Goal: Task Accomplishment & Management: Manage account settings

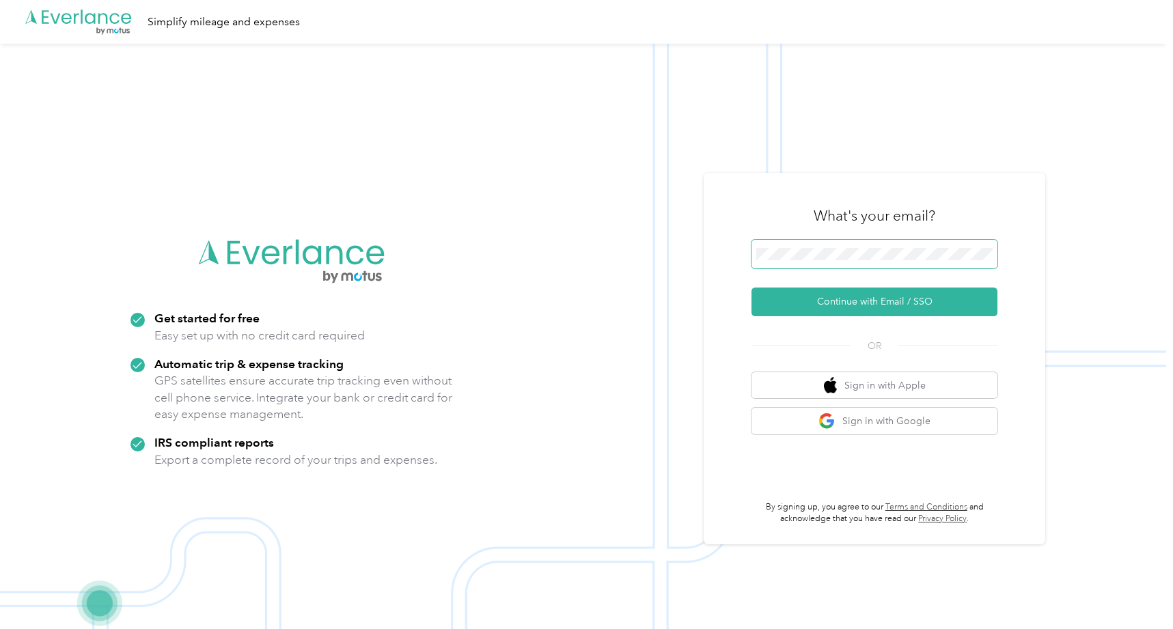
click at [752, 288] on button "Continue with Email / SSO" at bounding box center [875, 302] width 246 height 29
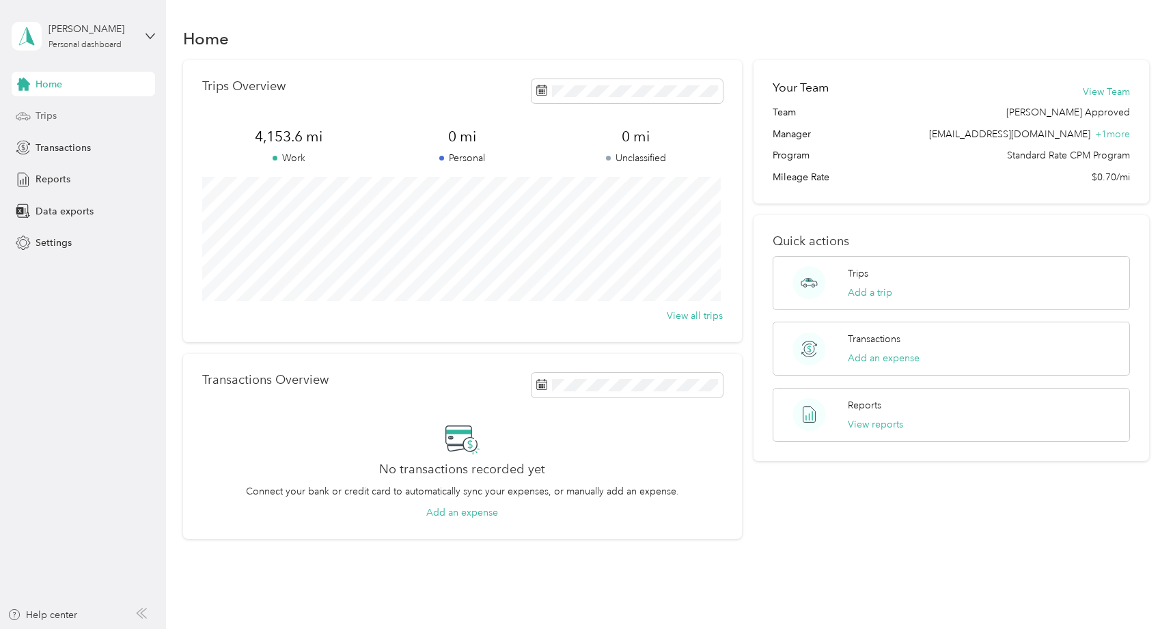
click at [81, 123] on div "Trips" at bounding box center [83, 116] width 143 height 25
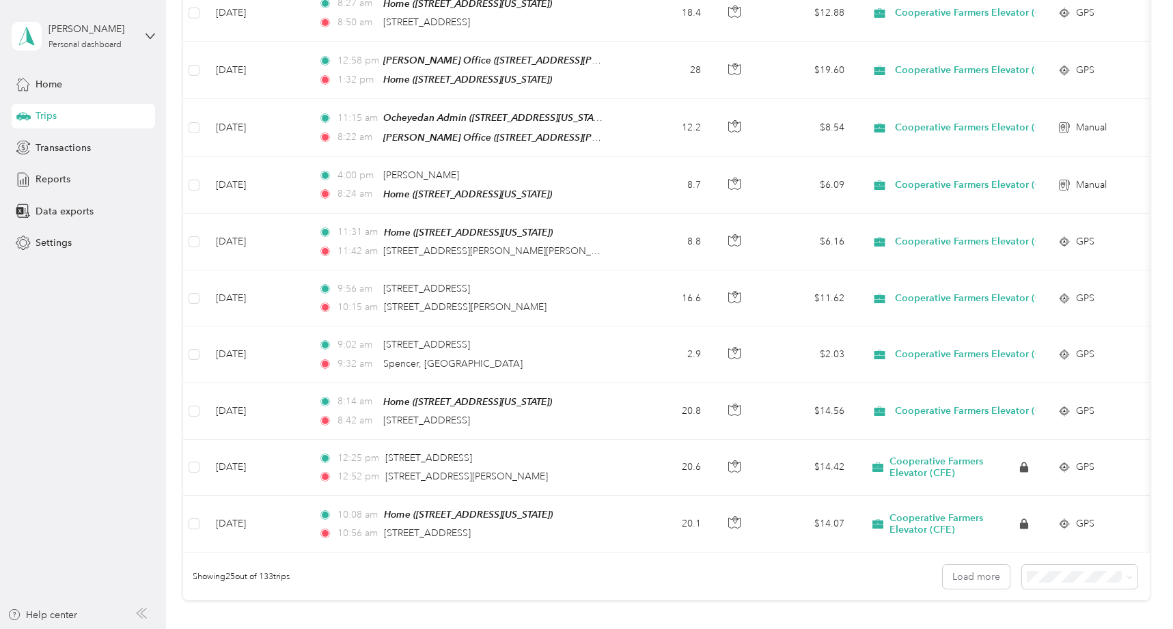
scroll to position [1091, 0]
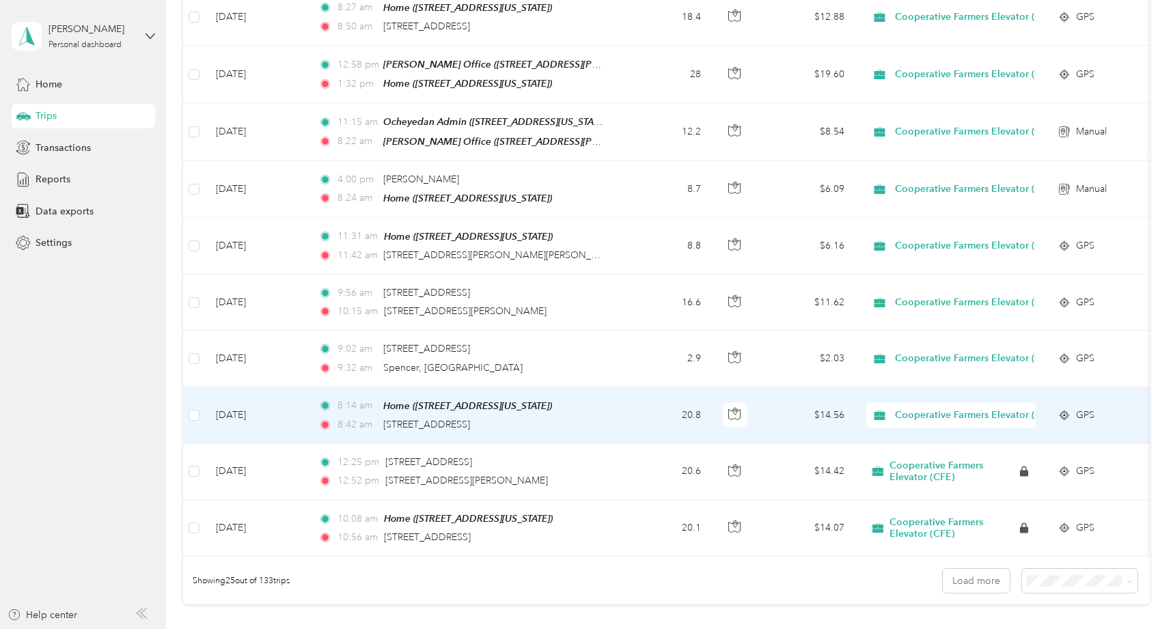
click at [609, 412] on td "8:14 am Home ([STREET_ADDRESS][PERSON_NAME][US_STATE]) 8:42 am [STREET_ADDRESS]" at bounding box center [464, 415] width 314 height 57
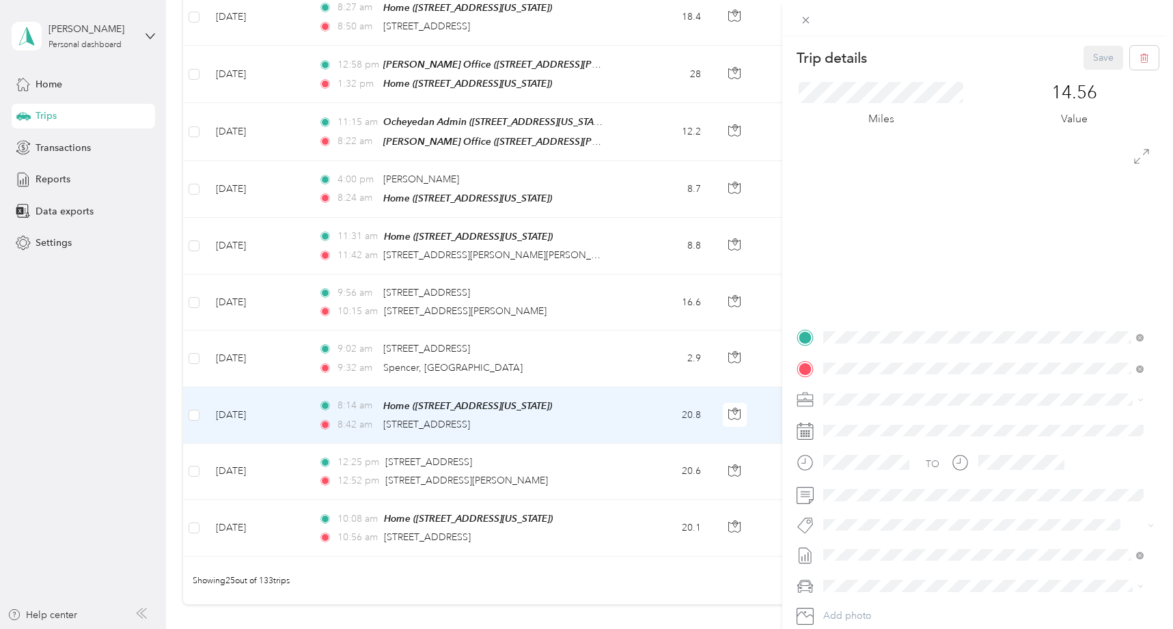
click at [968, 265] on div at bounding box center [978, 224] width 362 height 171
click at [1134, 159] on icon at bounding box center [1141, 156] width 15 height 15
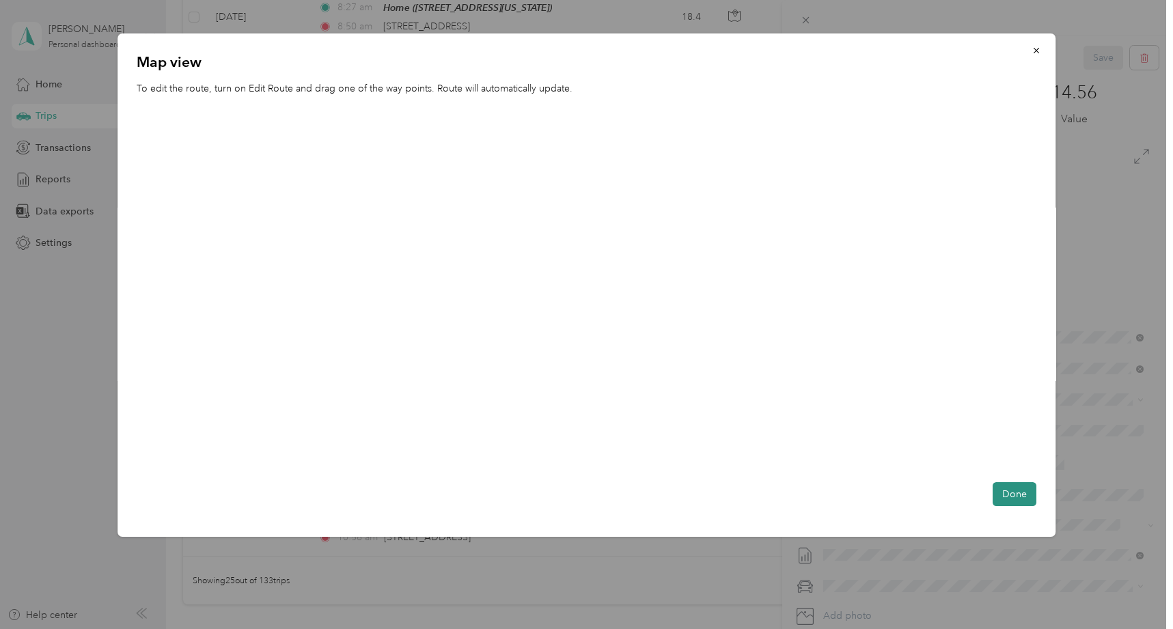
click at [1023, 493] on button "Done" at bounding box center [1015, 494] width 44 height 24
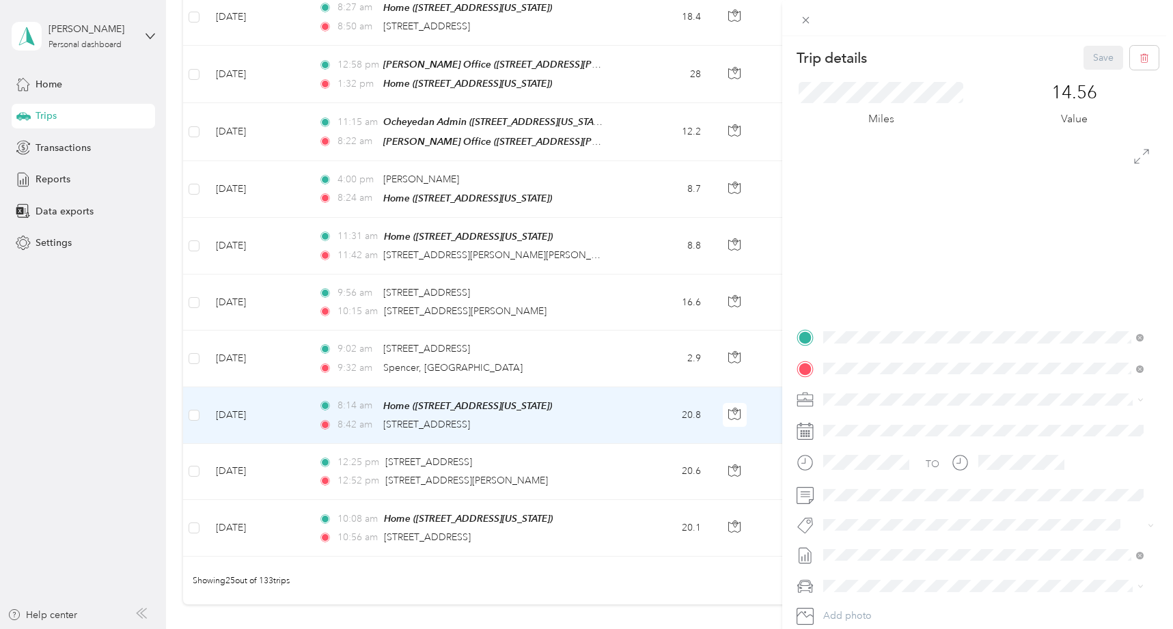
click at [577, 355] on div "Trip details Save This trip cannot be edited because it is either under review,…" at bounding box center [586, 314] width 1173 height 629
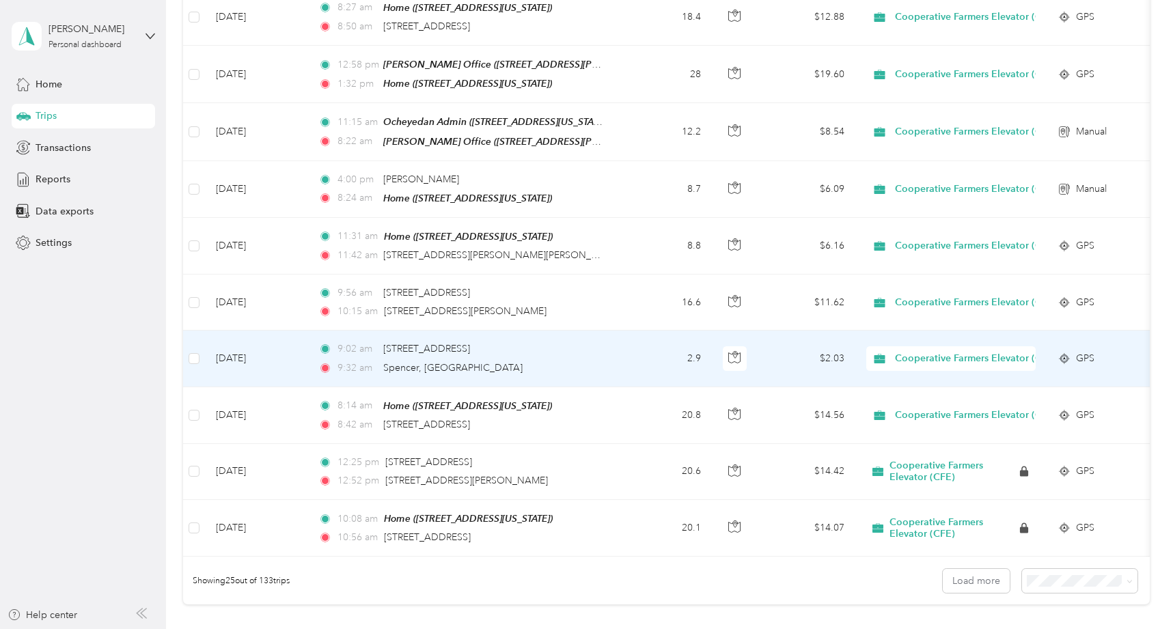
click at [508, 347] on div "9:02 am [STREET_ADDRESS]" at bounding box center [461, 349] width 287 height 15
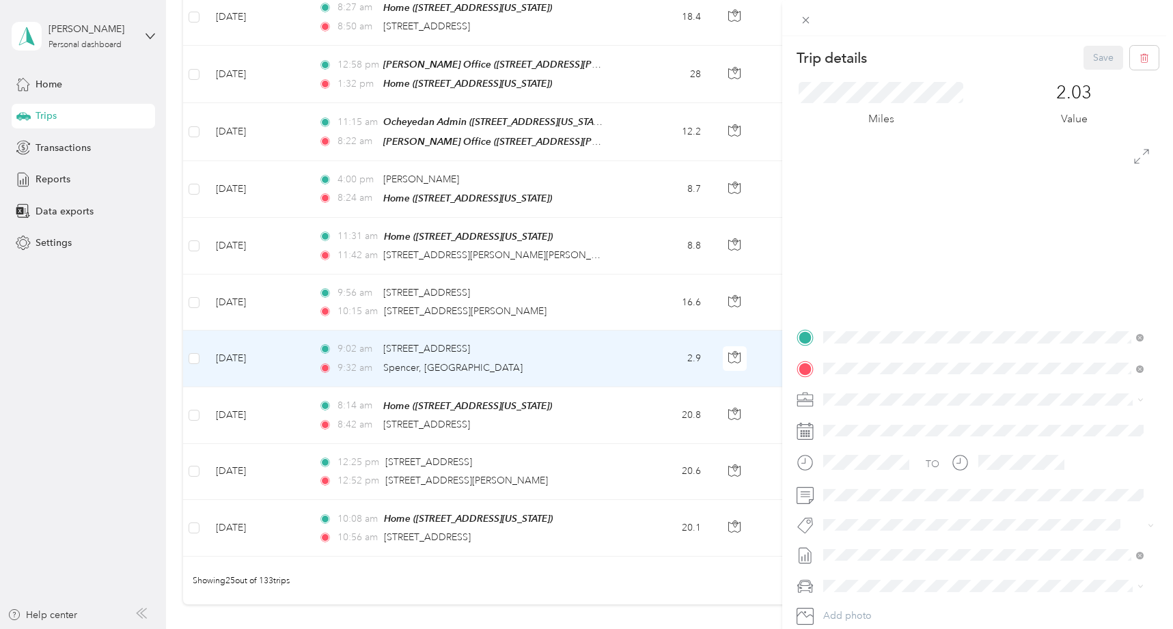
click at [503, 403] on div "Trip details Save This trip cannot be edited because it is either under review,…" at bounding box center [586, 314] width 1173 height 629
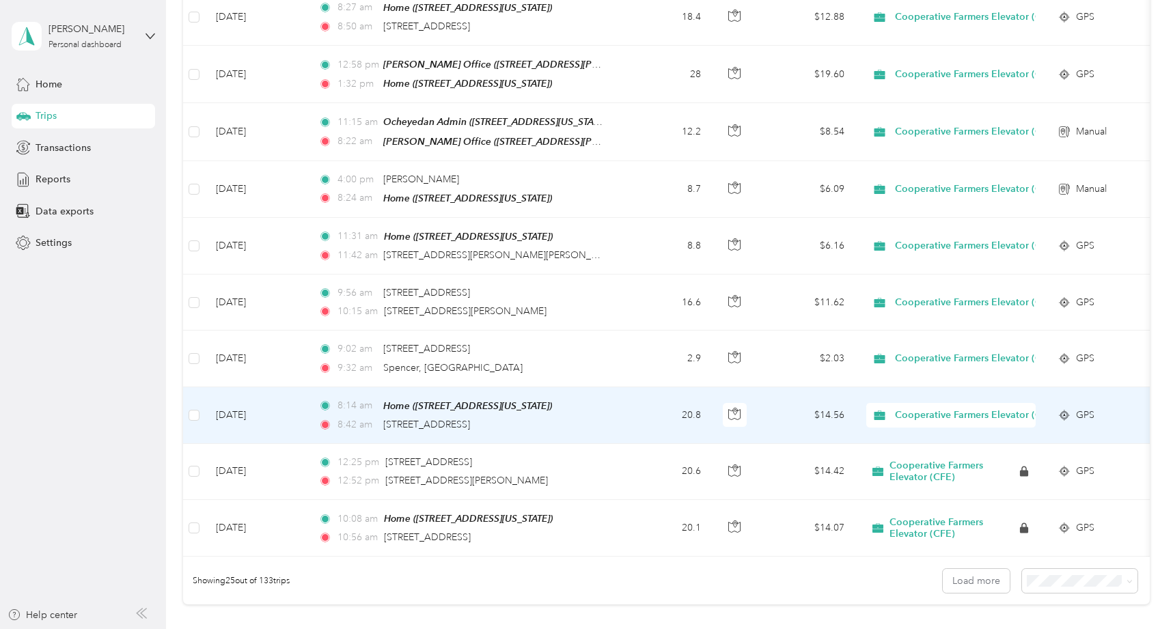
click at [556, 418] on div "8:42 am [STREET_ADDRESS]" at bounding box center [461, 425] width 287 height 15
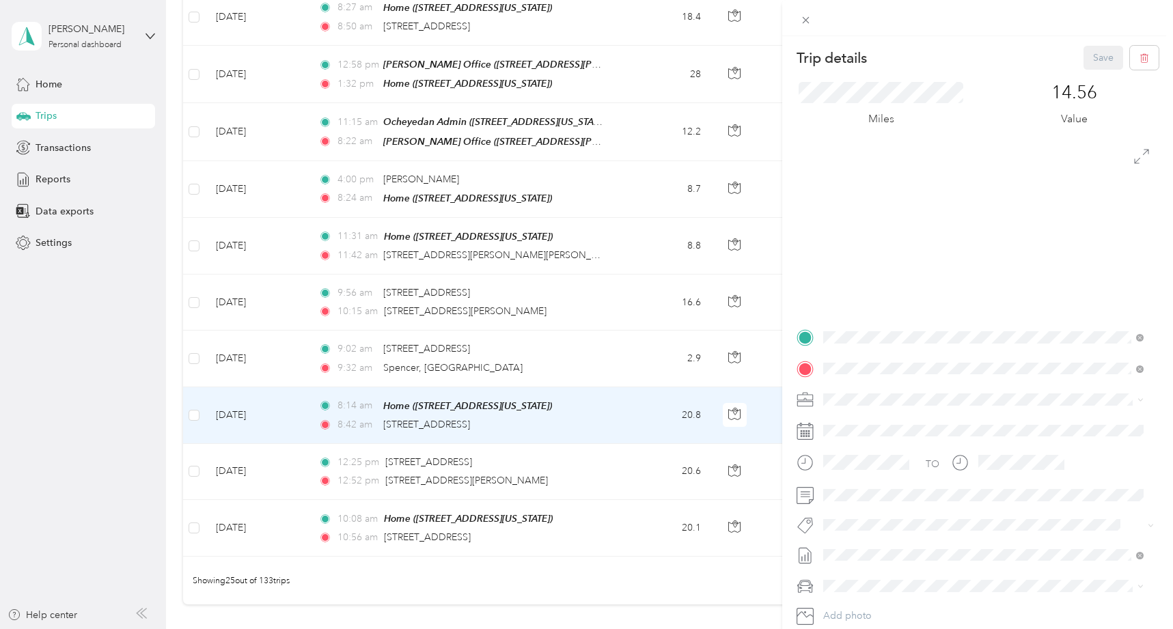
click at [553, 464] on div "Trip details Save This trip cannot be edited because it is either under review,…" at bounding box center [586, 314] width 1173 height 629
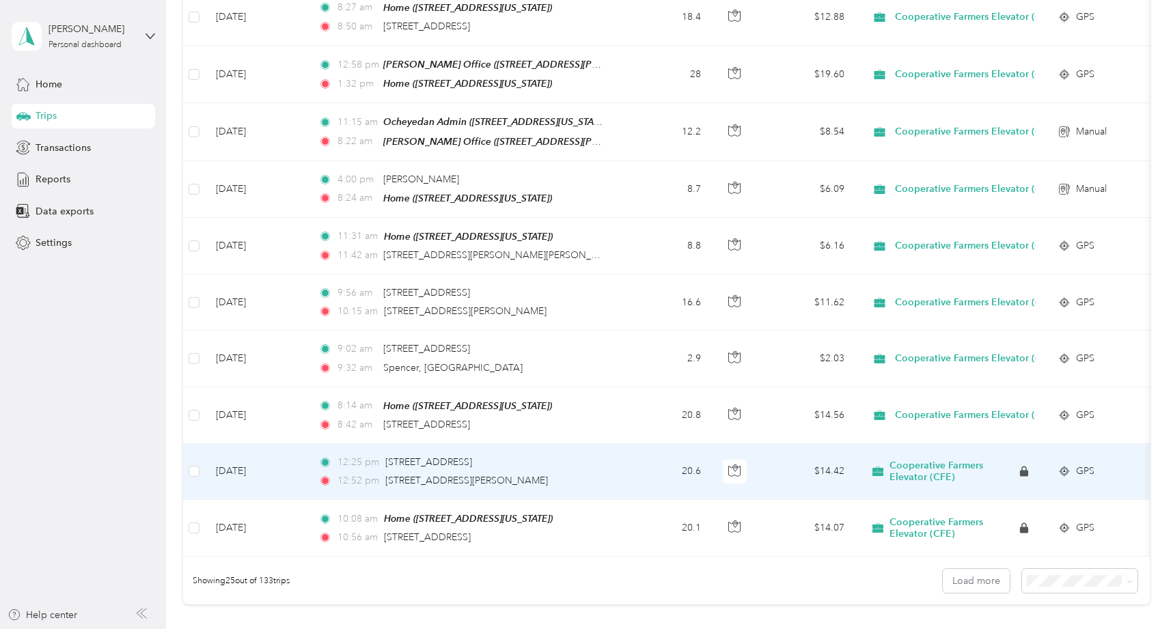
click at [553, 464] on div "12:25 pm [STREET_ADDRESS][PERSON_NAME] 12:52 pm [STREET_ADDRESS][PERSON_NAME]" at bounding box center [461, 471] width 287 height 33
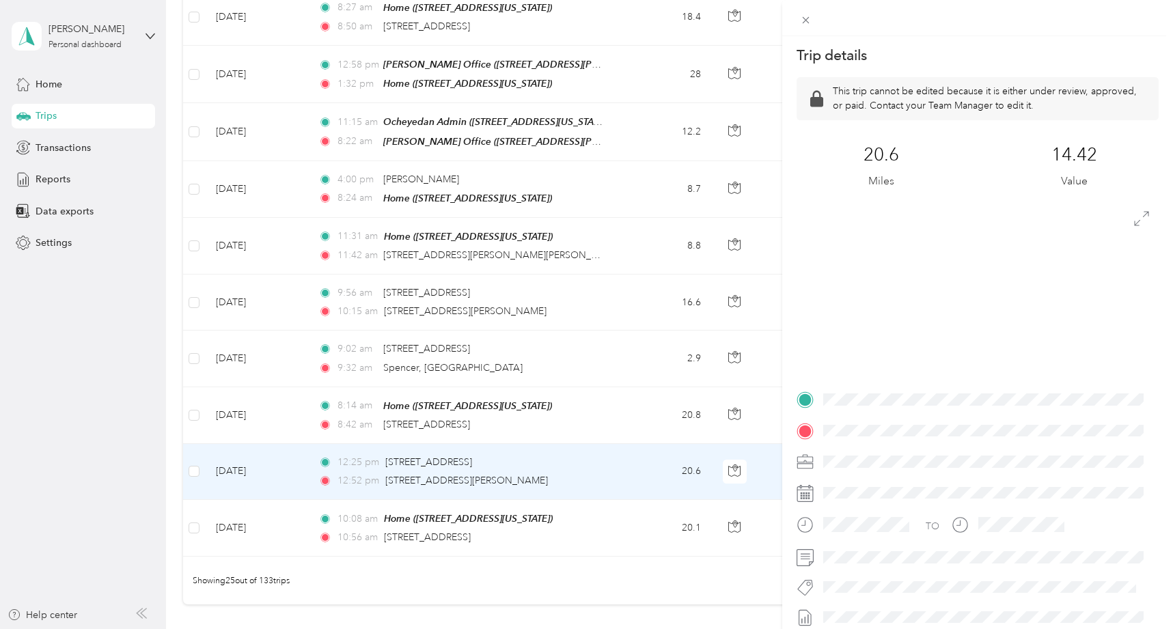
click at [599, 411] on div "Trip details This trip cannot be edited because it is either under review, appr…" at bounding box center [586, 314] width 1173 height 629
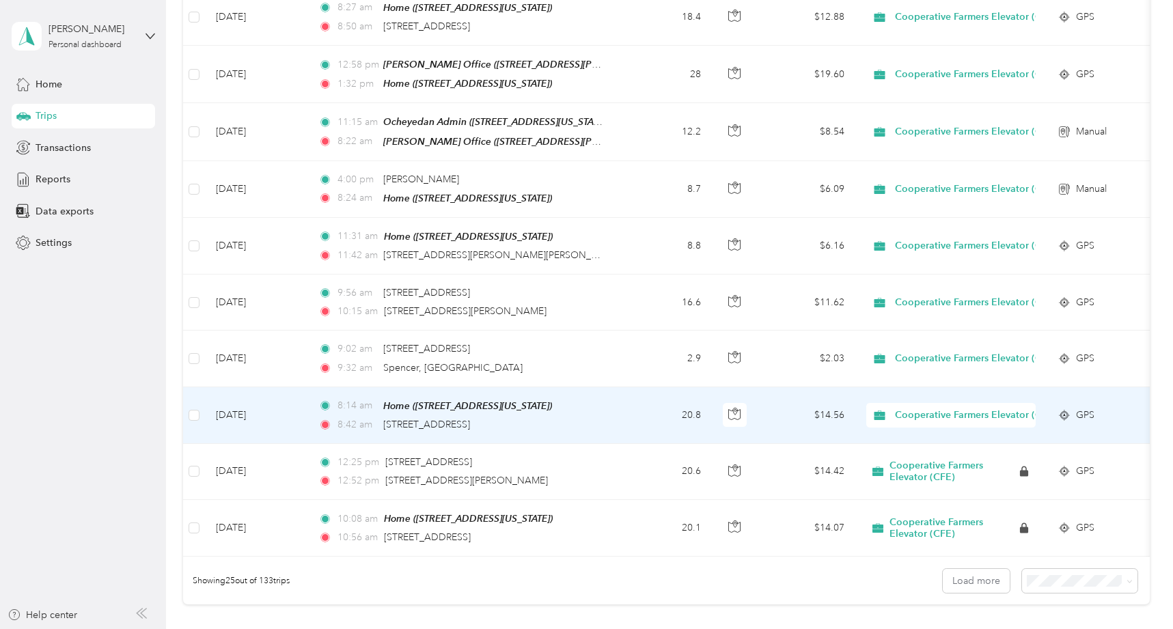
click at [606, 401] on td "8:14 am Home ([STREET_ADDRESS][PERSON_NAME][US_STATE]) 8:42 am [STREET_ADDRESS]" at bounding box center [464, 415] width 314 height 57
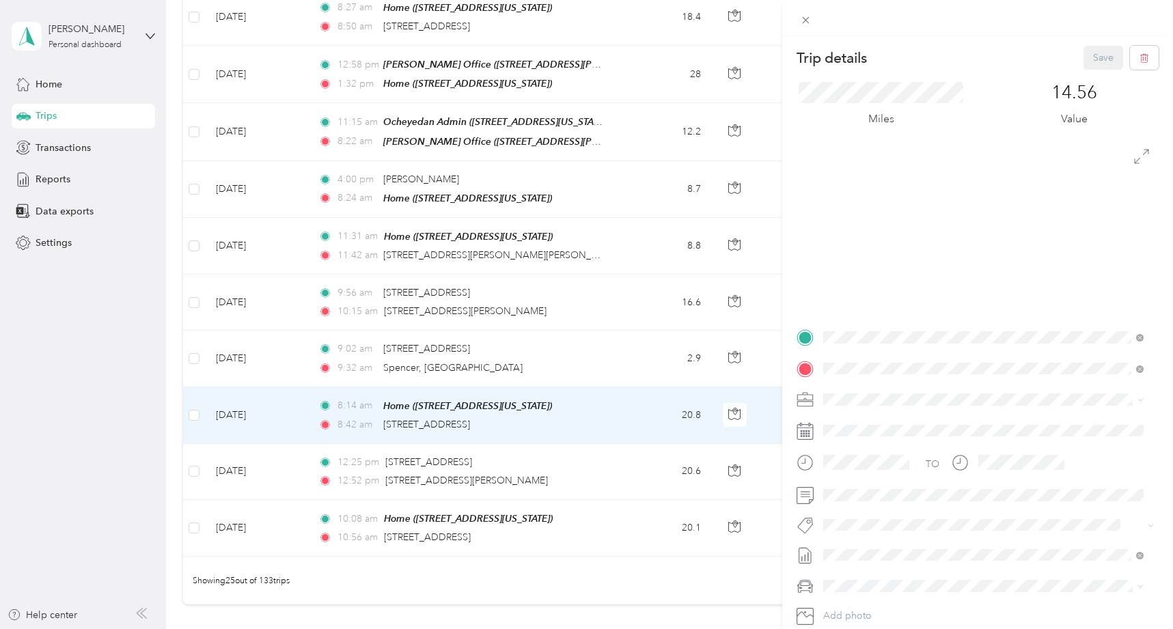
click at [571, 245] on div "Trip details Save This trip cannot be edited because it is either under review,…" at bounding box center [586, 314] width 1173 height 629
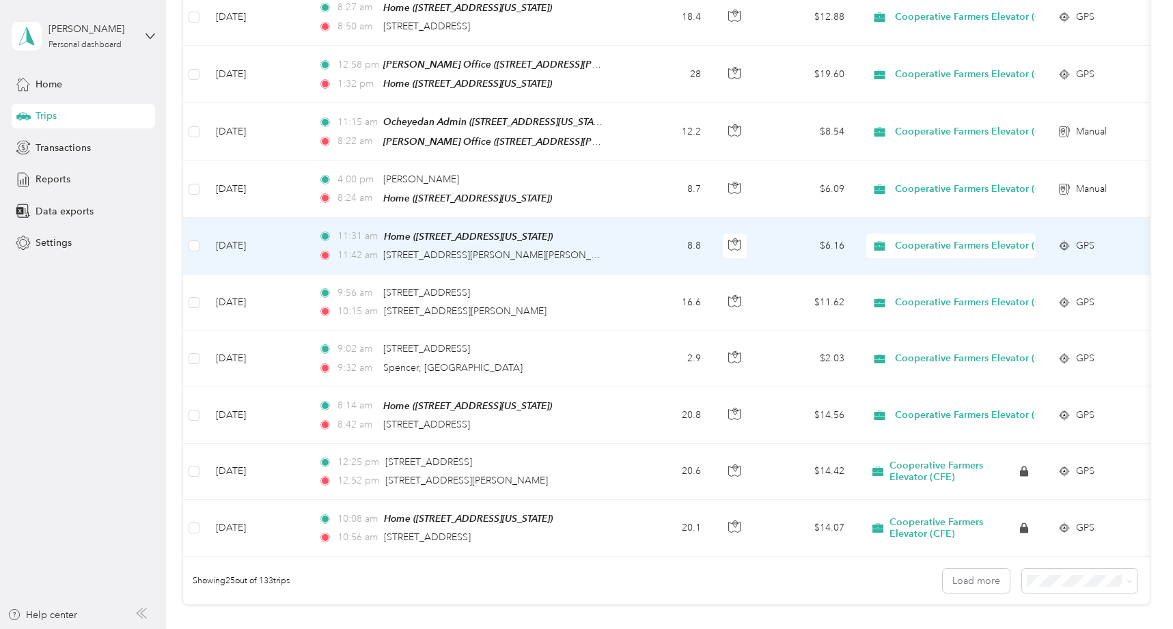
click at [571, 248] on div "11:42 am [STREET_ADDRESS][PERSON_NAME][PERSON_NAME]" at bounding box center [461, 255] width 287 height 15
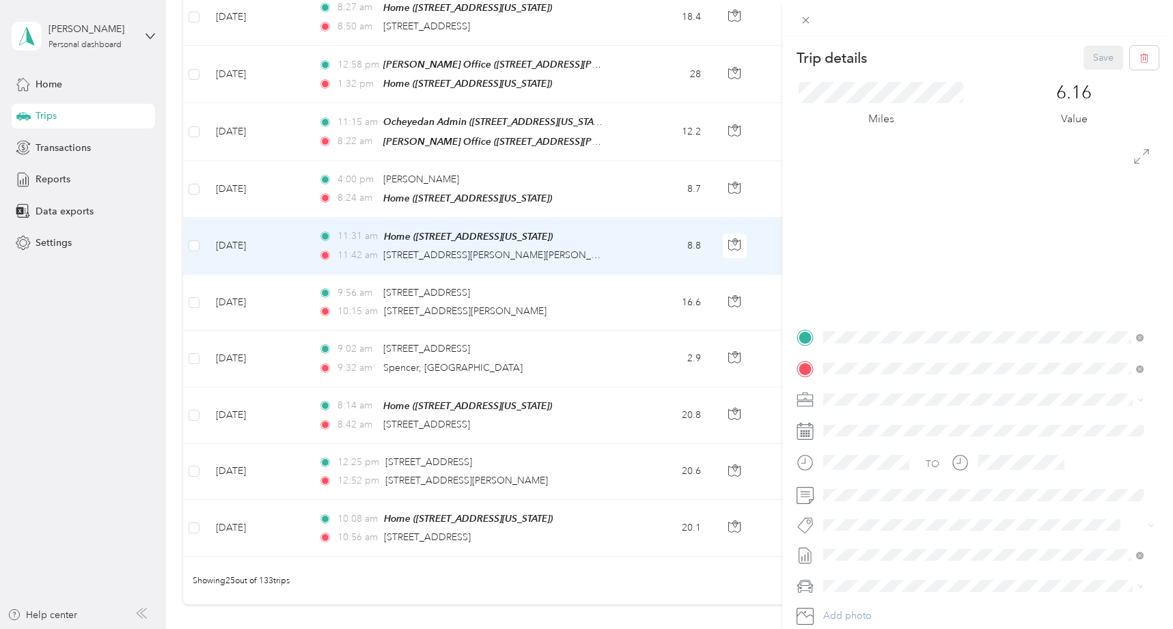
click at [612, 308] on div "Trip details Save This trip cannot be edited because it is either under review,…" at bounding box center [586, 314] width 1173 height 629
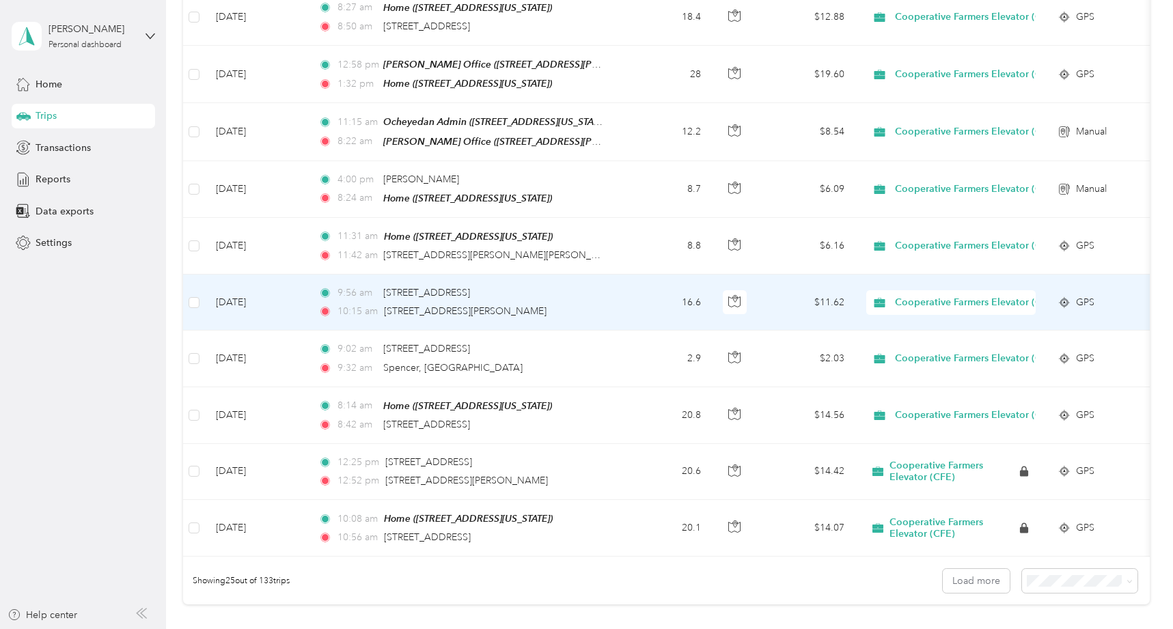
click at [610, 289] on td "9:56 am 3393–[STREET_ADDRESS] 10:15 am [STREET_ADDRESS][PERSON_NAME]" at bounding box center [464, 303] width 314 height 56
